Goal: Navigation & Orientation: Find specific page/section

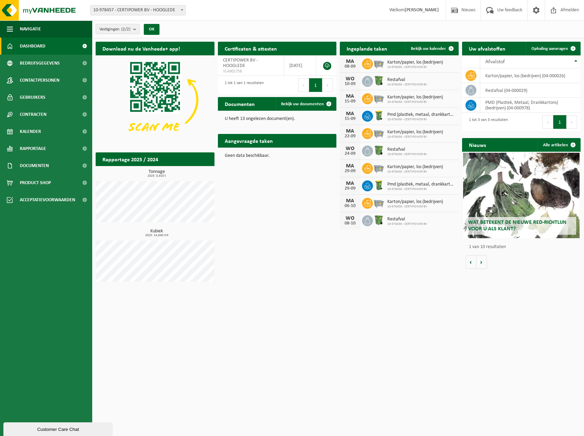
click at [392, 80] on span "Restafval" at bounding box center [407, 79] width 40 height 5
click at [493, 13] on span at bounding box center [489, 10] width 11 height 20
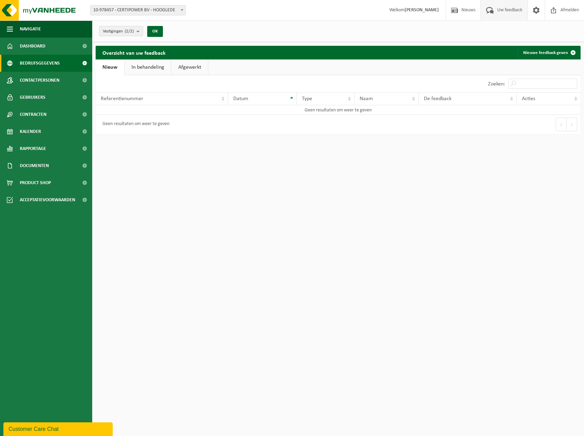
click at [35, 63] on span "Bedrijfsgegevens" at bounding box center [40, 63] width 40 height 17
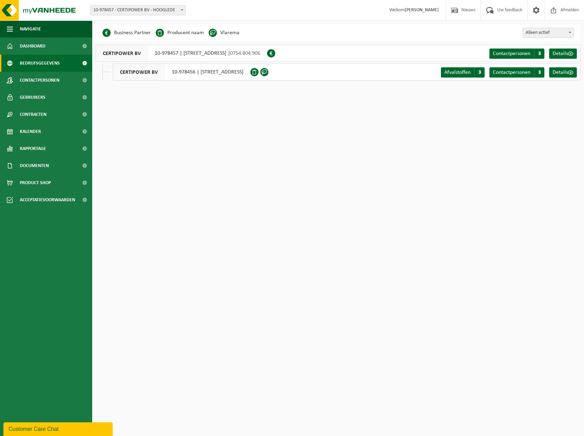
click at [38, 78] on span "Contactpersonen" at bounding box center [40, 80] width 40 height 17
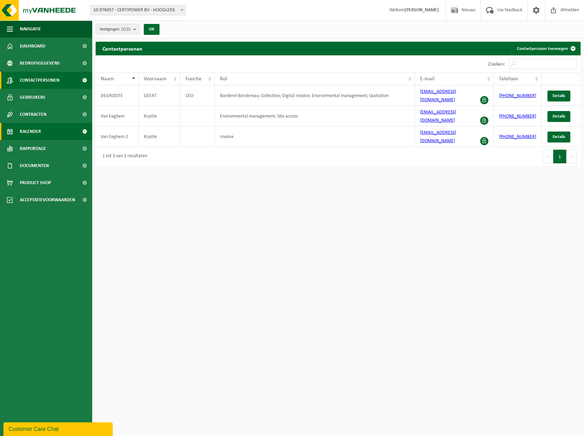
click at [21, 127] on span "Kalender" at bounding box center [30, 131] width 21 height 17
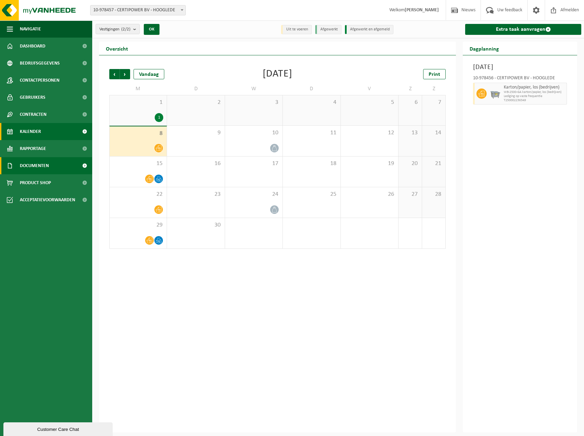
click at [30, 170] on span "Documenten" at bounding box center [34, 165] width 29 height 17
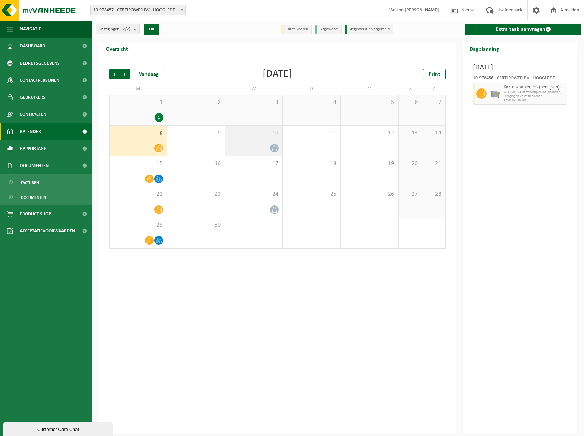
click at [274, 145] on icon at bounding box center [274, 148] width 6 height 6
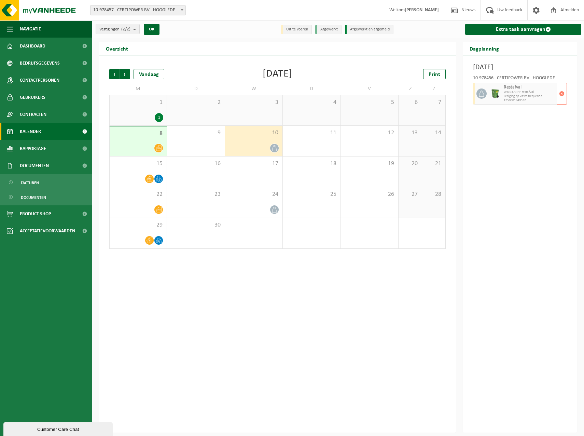
click at [530, 95] on span "Lediging op vaste frequentie" at bounding box center [528, 96] width 51 height 4
click at [51, 232] on span "Acceptatievoorwaarden" at bounding box center [47, 230] width 55 height 17
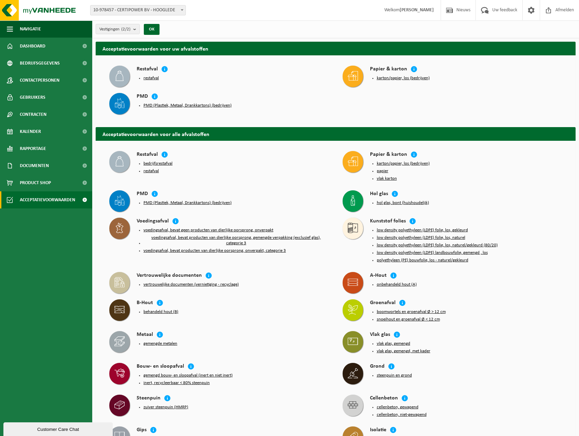
click at [148, 77] on button "restafval" at bounding box center [150, 77] width 15 height 5
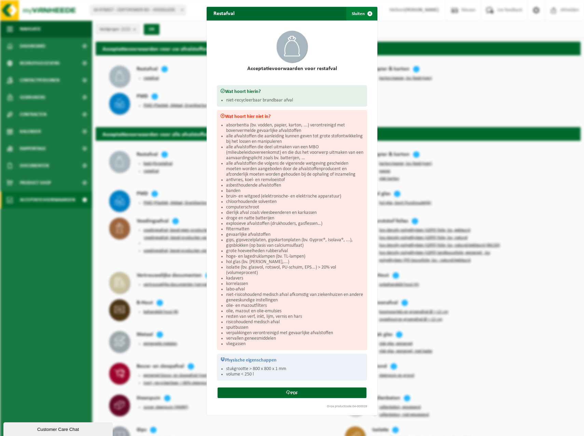
click at [367, 10] on span "button" at bounding box center [370, 14] width 14 height 14
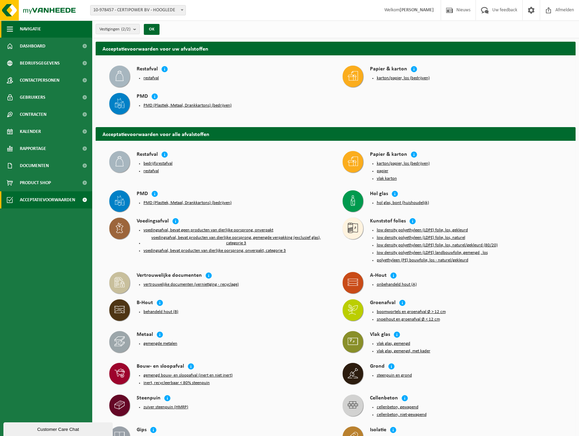
click at [13, 26] on button "Navigatie" at bounding box center [46, 28] width 92 height 17
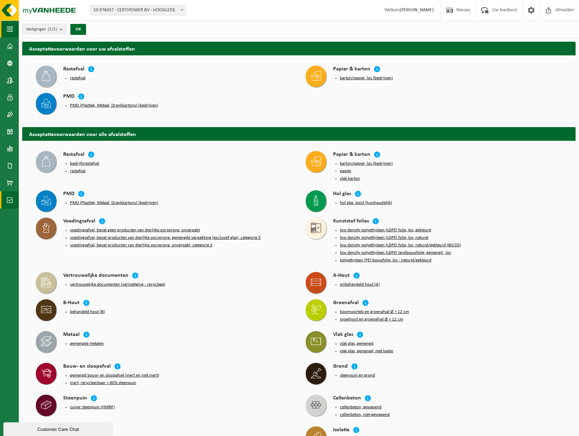
click at [13, 26] on button "Navigatie" at bounding box center [9, 28] width 19 height 17
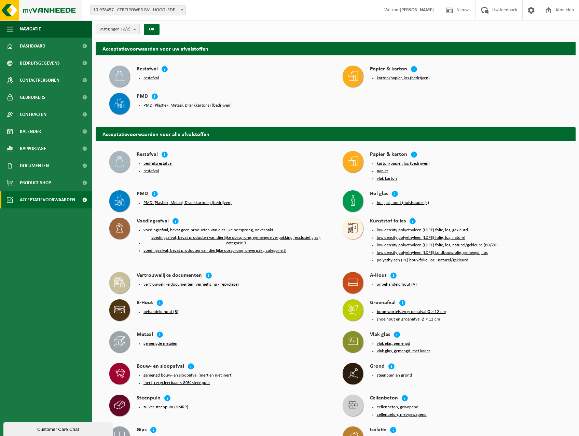
click at [45, 11] on img at bounding box center [41, 10] width 82 height 20
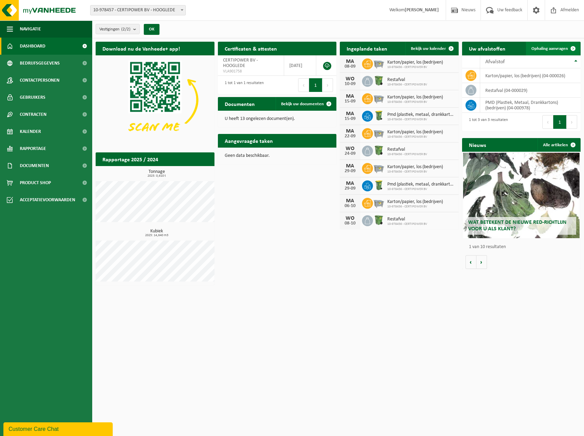
click at [565, 47] on span "Ophaling aanvragen" at bounding box center [549, 48] width 37 height 4
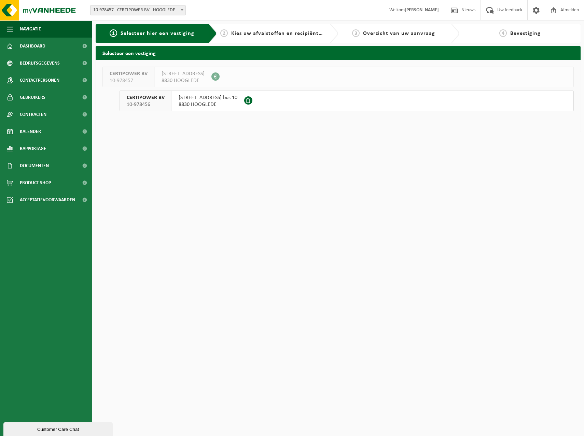
click at [195, 99] on span "[STREET_ADDRESS] bus 10" at bounding box center [208, 97] width 59 height 7
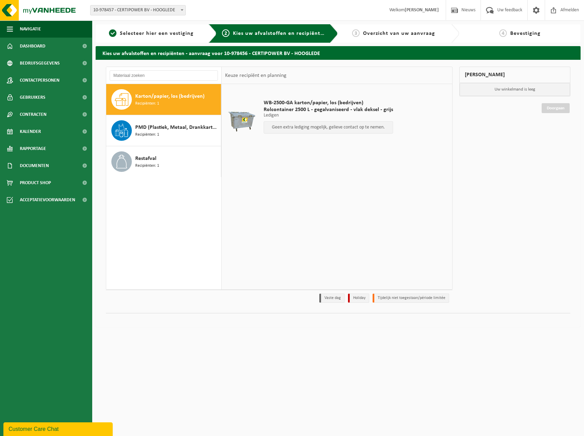
click at [328, 130] on div "Geen extra lediging mogelijk, gelieve contact op te nemen." at bounding box center [328, 127] width 129 height 12
click at [39, 6] on img at bounding box center [41, 10] width 82 height 20
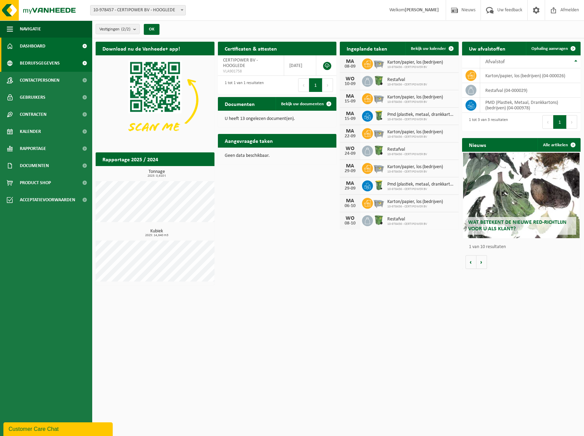
click at [45, 61] on span "Bedrijfsgegevens" at bounding box center [40, 63] width 40 height 17
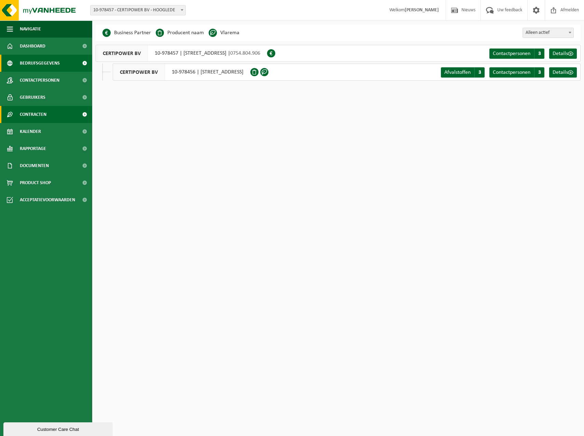
click at [42, 113] on span "Contracten" at bounding box center [33, 114] width 27 height 17
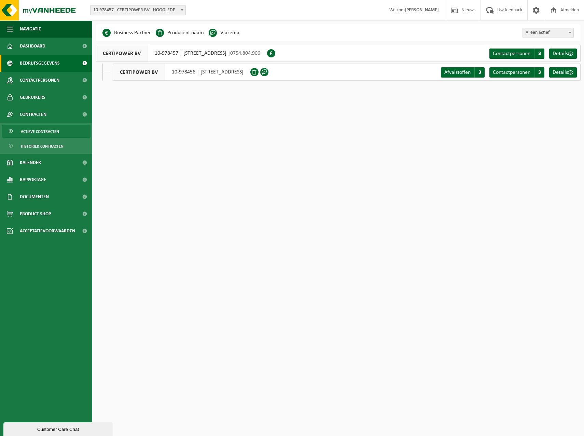
click at [32, 131] on span "Actieve contracten" at bounding box center [40, 131] width 38 height 13
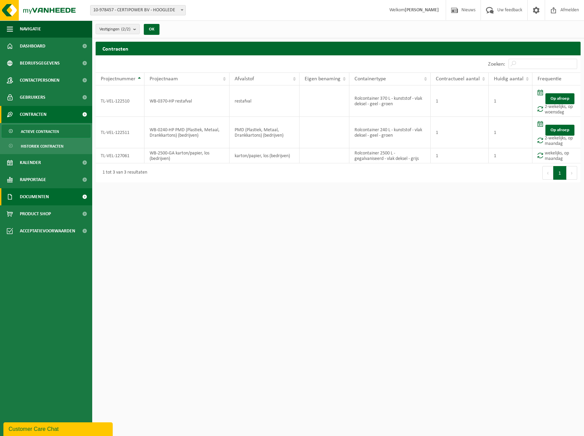
click at [39, 189] on span "Documenten" at bounding box center [34, 196] width 29 height 17
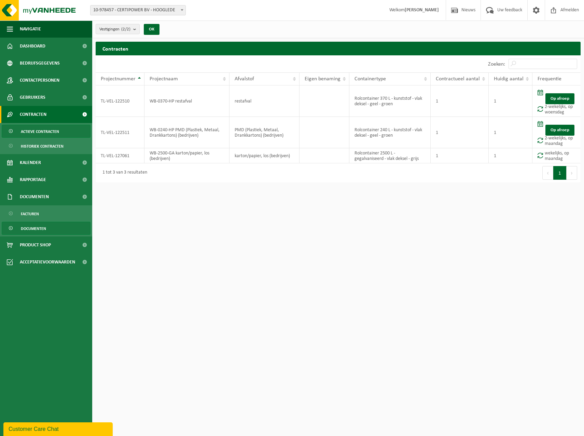
click at [31, 227] on span "Documenten" at bounding box center [33, 228] width 25 height 13
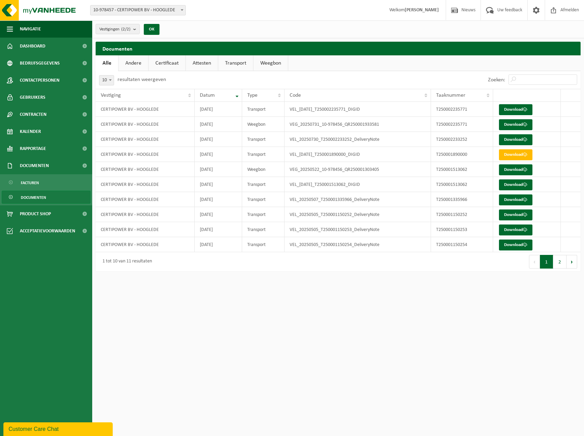
click at [229, 63] on link "Transport" at bounding box center [235, 63] width 35 height 16
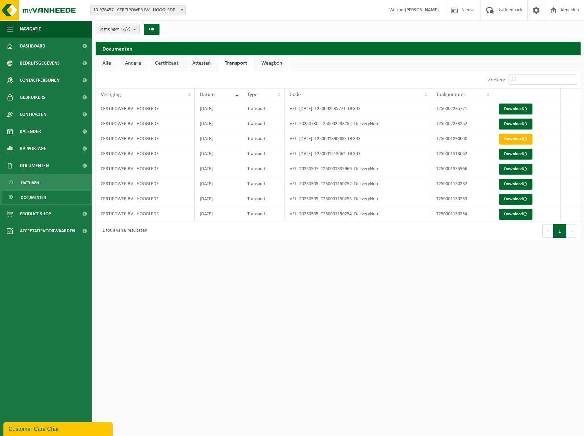
click at [114, 63] on link "Alle" at bounding box center [107, 63] width 22 height 16
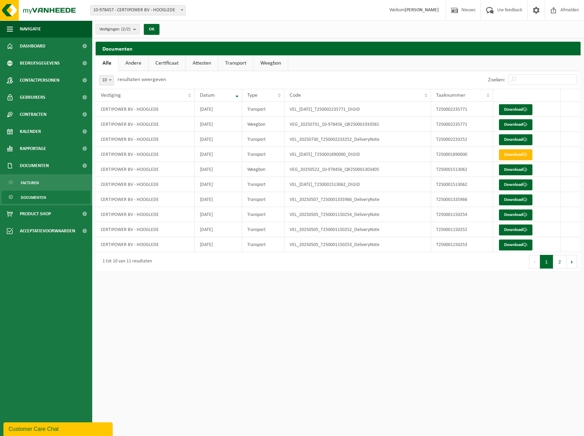
click at [132, 61] on link "Andere" at bounding box center [133, 63] width 30 height 16
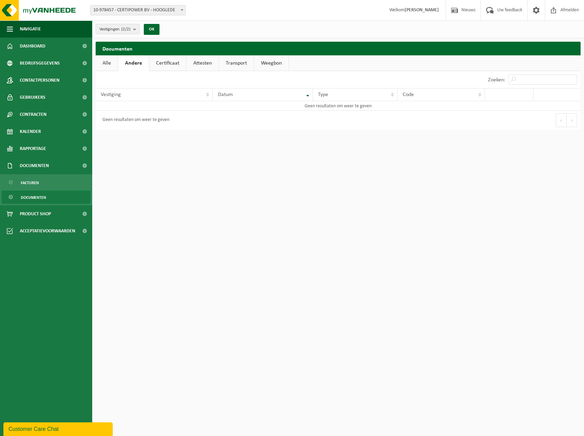
click at [165, 63] on link "Certificaat" at bounding box center [167, 63] width 37 height 16
click at [185, 65] on link "Certificaat" at bounding box center [166, 63] width 37 height 16
click at [100, 61] on link "Alle" at bounding box center [107, 63] width 22 height 16
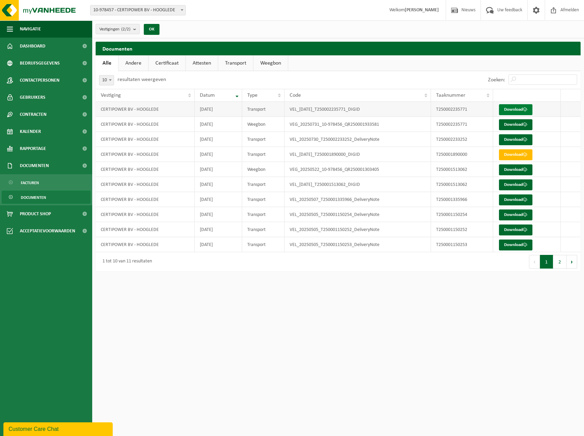
click at [520, 109] on link "Download" at bounding box center [515, 109] width 33 height 11
click at [38, 185] on span "Facturen" at bounding box center [30, 182] width 18 height 13
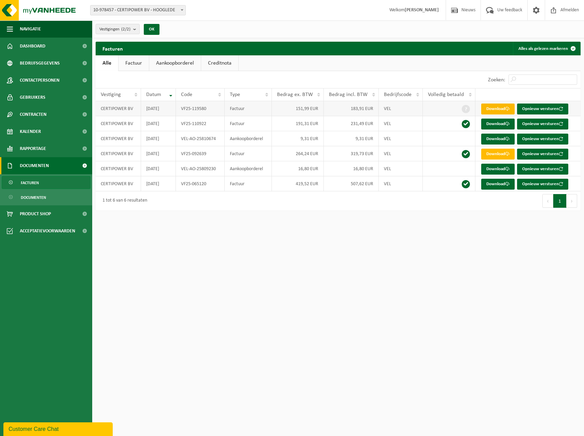
click at [508, 108] on span at bounding box center [507, 109] width 4 height 4
click at [35, 181] on span "Facturen" at bounding box center [30, 182] width 18 height 13
click at [171, 63] on link "Aankoopborderel" at bounding box center [175, 63] width 52 height 16
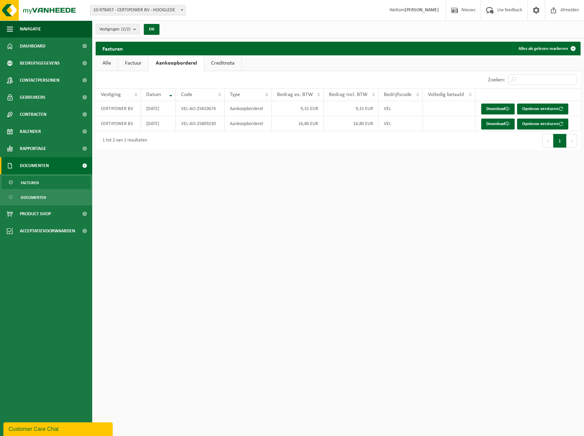
click at [142, 63] on link "Factuur" at bounding box center [133, 63] width 30 height 16
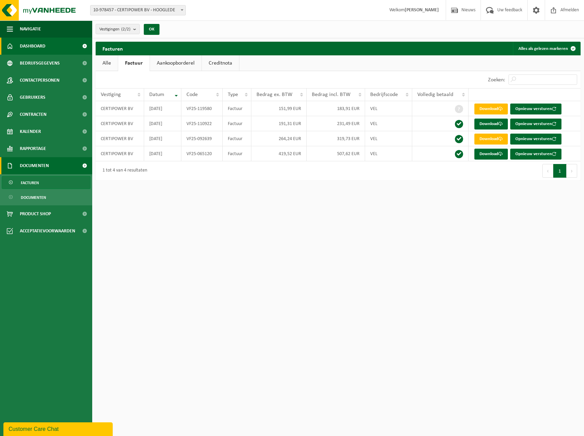
click at [45, 44] on link "Dashboard" at bounding box center [46, 46] width 92 height 17
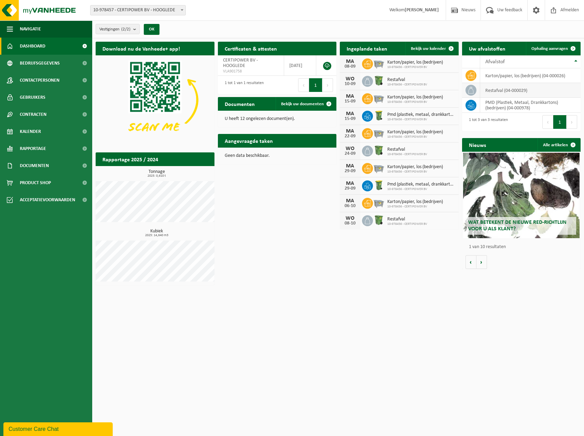
click at [470, 89] on icon at bounding box center [470, 90] width 7 height 7
click at [81, 180] on span at bounding box center [84, 182] width 15 height 17
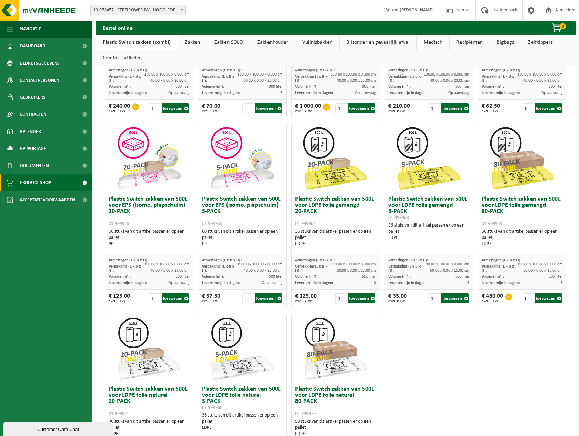
scroll to position [205, 0]
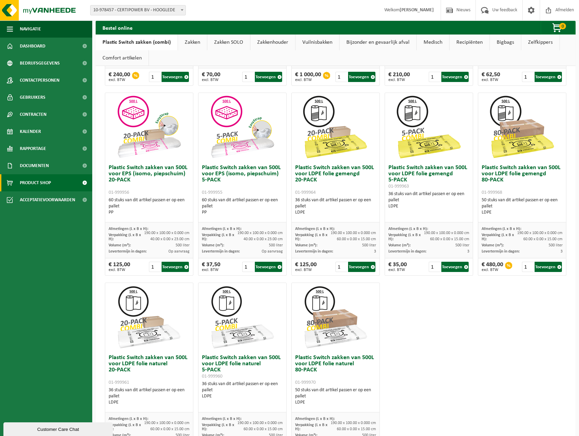
click at [188, 43] on link "Zakken" at bounding box center [192, 42] width 29 height 16
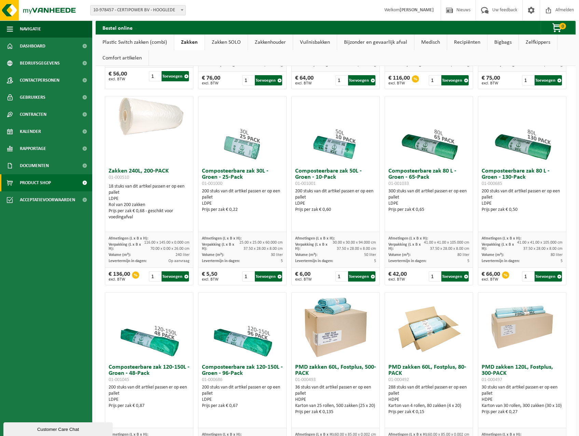
click at [322, 42] on link "Vuilnisbakken" at bounding box center [315, 42] width 44 height 16
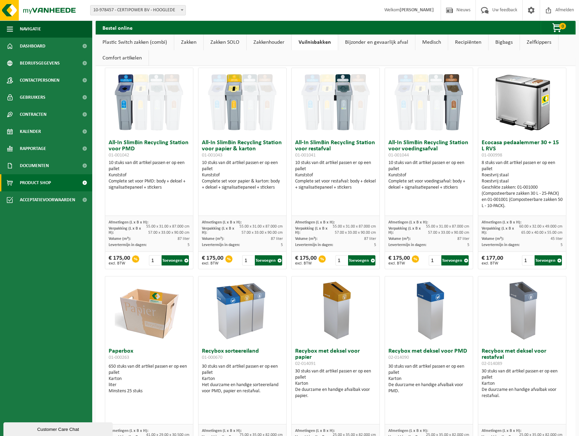
scroll to position [0, 0]
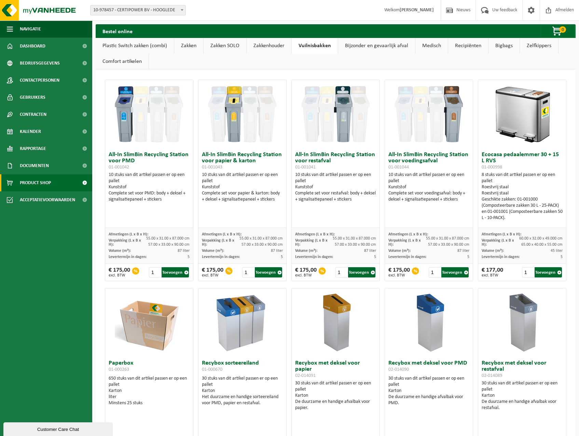
click at [381, 47] on link "Bijzonder en gevaarlijk afval" at bounding box center [376, 46] width 77 height 16
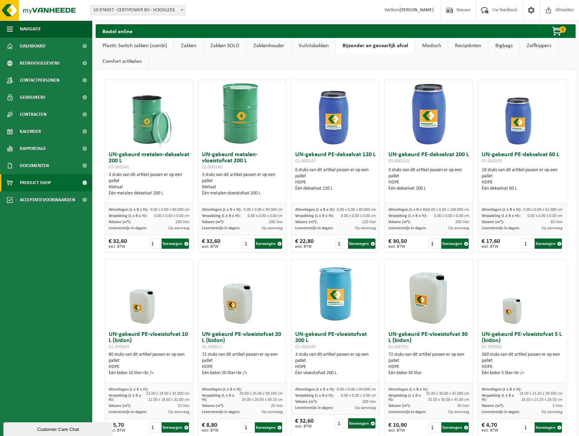
click at [121, 63] on link "Comfort artikelen" at bounding box center [122, 62] width 53 height 16
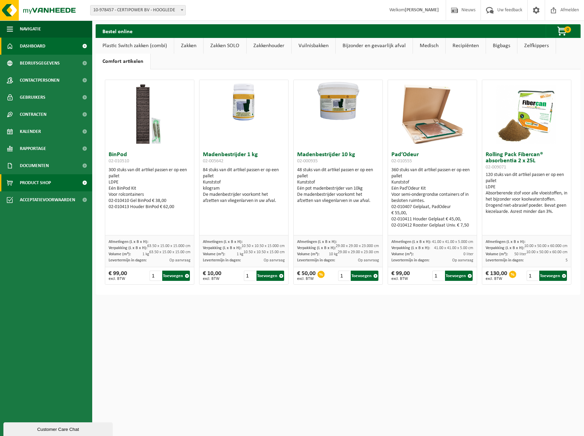
click at [45, 51] on span "Dashboard" at bounding box center [33, 46] width 26 height 17
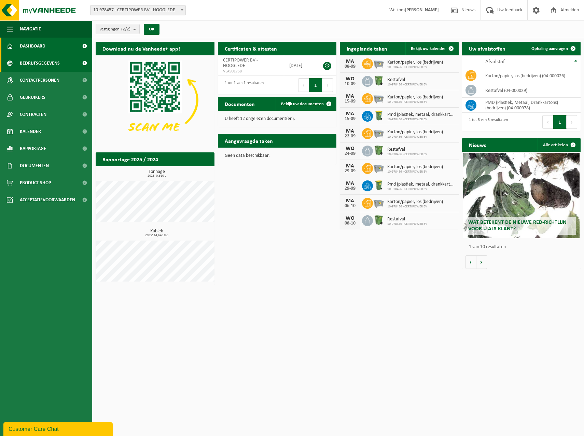
click at [57, 56] on span "Bedrijfsgegevens" at bounding box center [40, 63] width 40 height 17
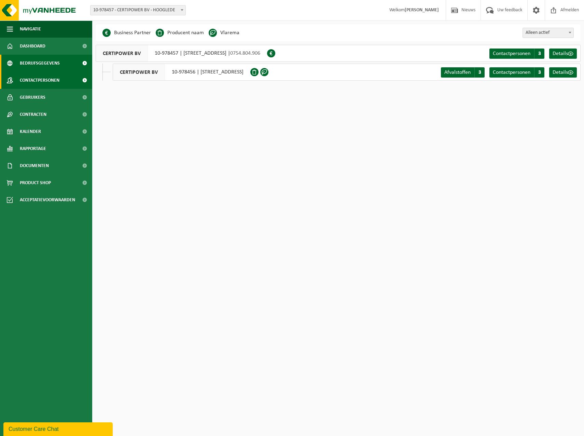
click at [51, 75] on span "Contactpersonen" at bounding box center [40, 80] width 40 height 17
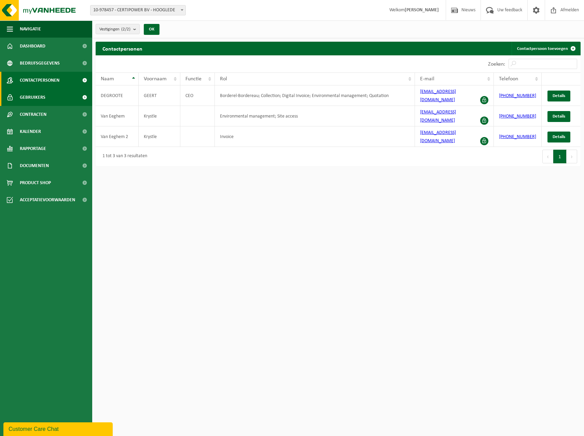
click at [45, 96] on link "Gebruikers" at bounding box center [46, 97] width 92 height 17
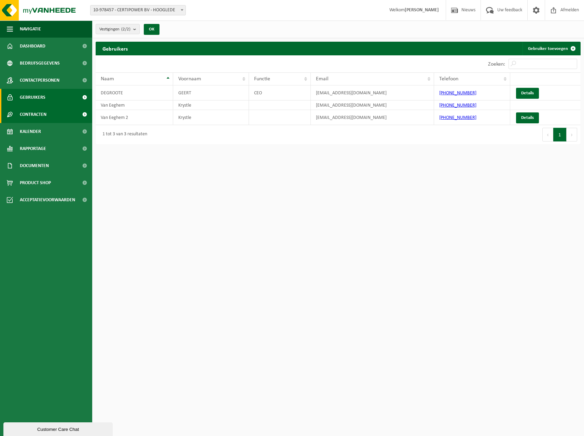
click at [37, 115] on span "Contracten" at bounding box center [33, 114] width 27 height 17
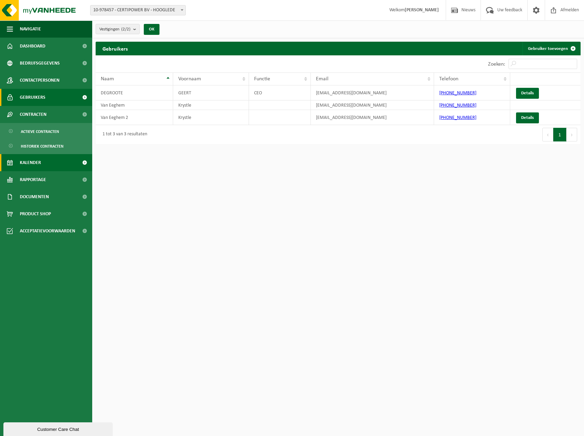
click at [31, 164] on span "Kalender" at bounding box center [30, 162] width 21 height 17
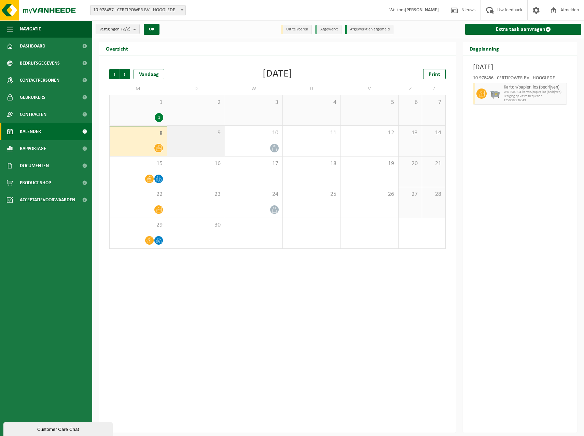
click at [196, 140] on div "9" at bounding box center [195, 141] width 57 height 30
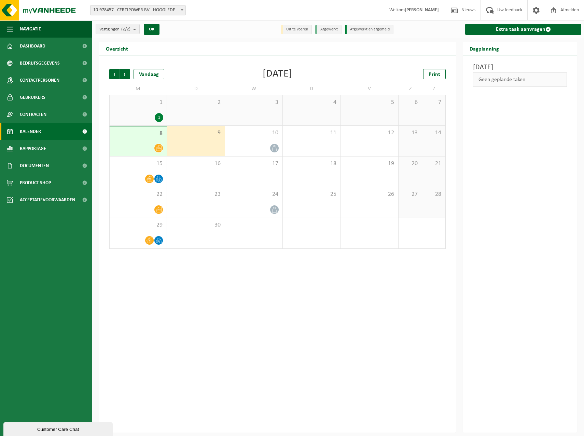
click at [138, 145] on div at bounding box center [138, 147] width 50 height 9
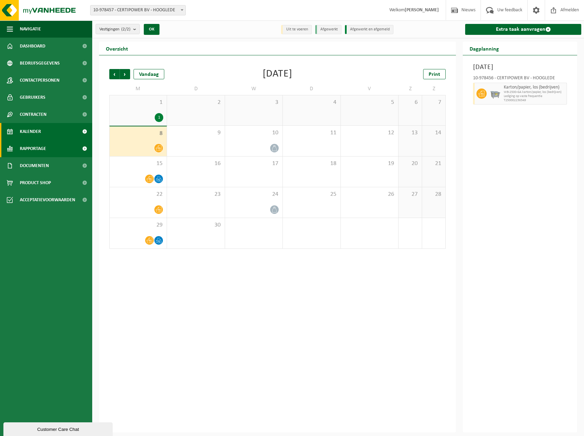
click at [37, 150] on span "Rapportage" at bounding box center [33, 148] width 26 height 17
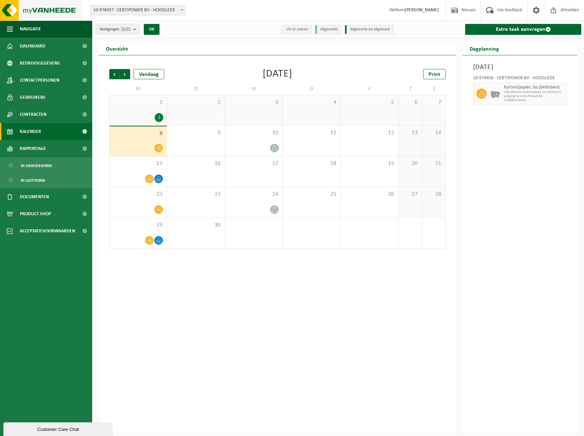
click at [44, 8] on img at bounding box center [41, 10] width 82 height 20
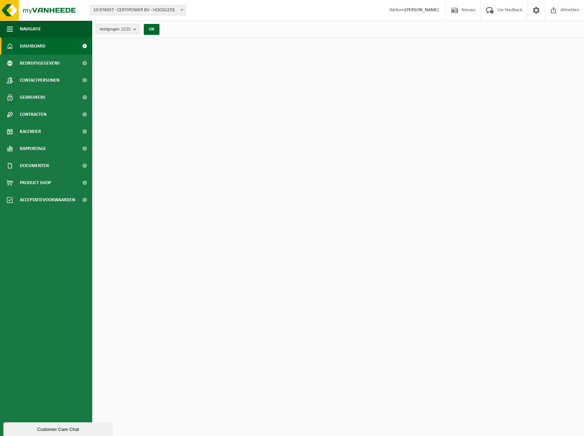
click at [34, 44] on span "Dashboard" at bounding box center [33, 46] width 26 height 17
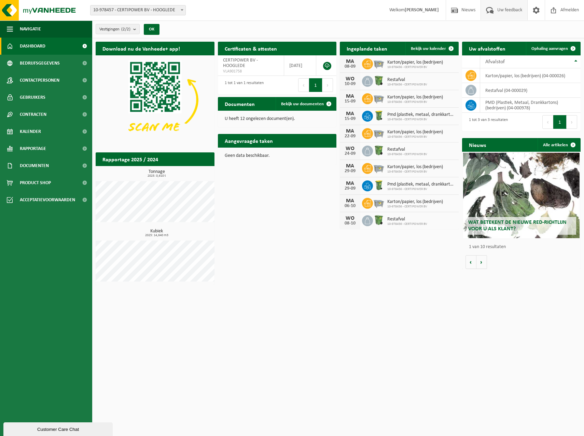
click at [510, 12] on span "Uw feedback" at bounding box center [509, 10] width 28 height 20
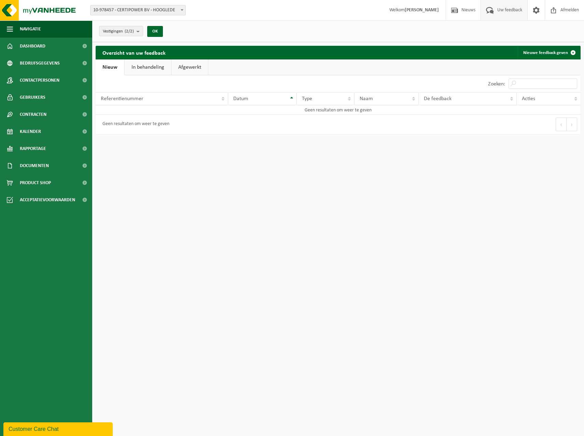
click at [150, 73] on link "In behandeling" at bounding box center [148, 67] width 46 height 16
click at [217, 62] on ul "Nieuw In behandeling Afgewerkt" at bounding box center [338, 67] width 485 height 16
click at [197, 63] on link "Afgewerkt" at bounding box center [190, 67] width 37 height 16
click at [390, 66] on ul "Nieuw In behandeling Afgewerkt" at bounding box center [338, 67] width 485 height 16
click at [38, 181] on span "Product Shop" at bounding box center [35, 182] width 31 height 17
